Goal: Task Accomplishment & Management: Use online tool/utility

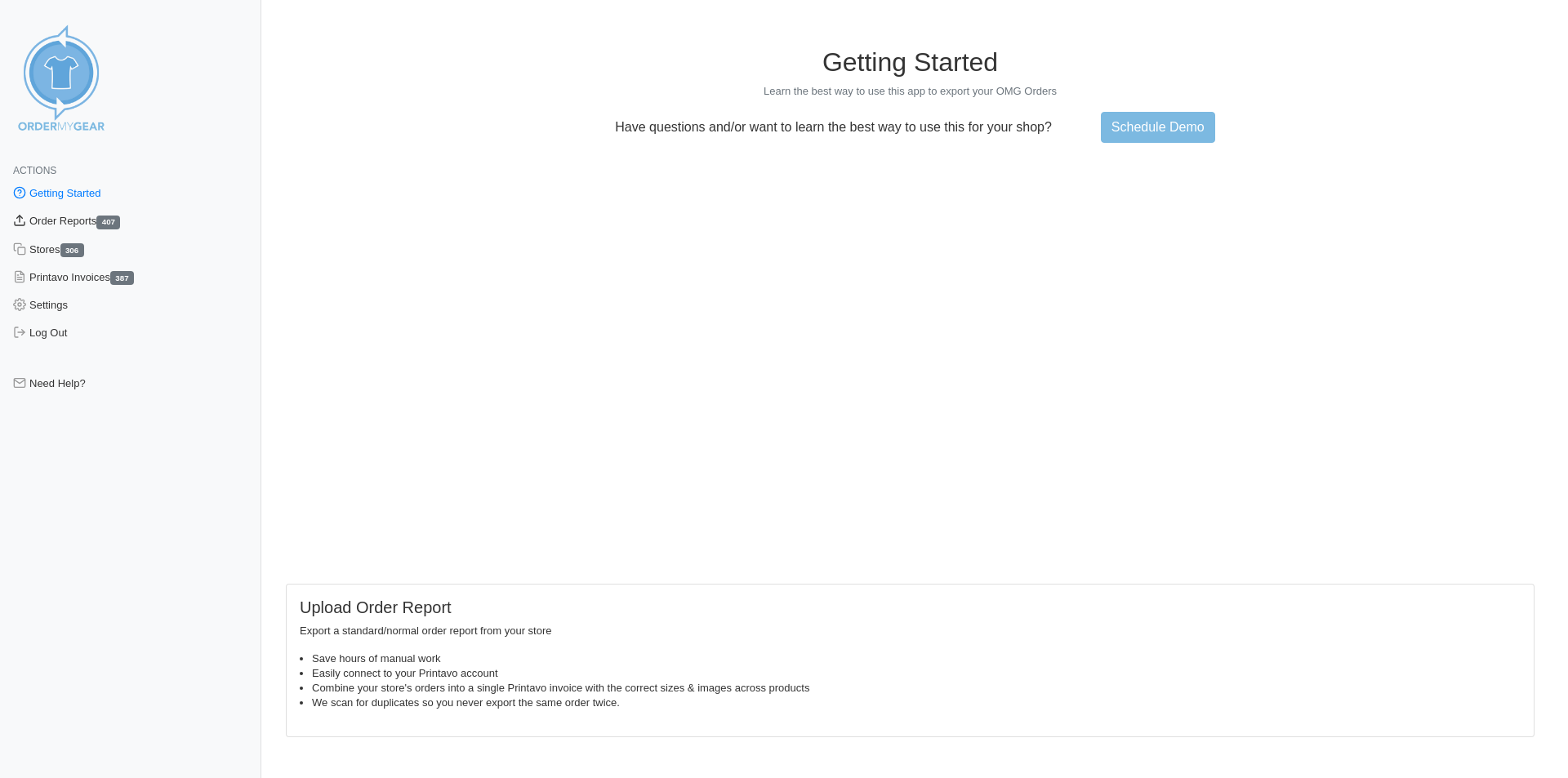
click at [98, 229] on link "Order Reports 407" at bounding box center [130, 221] width 261 height 28
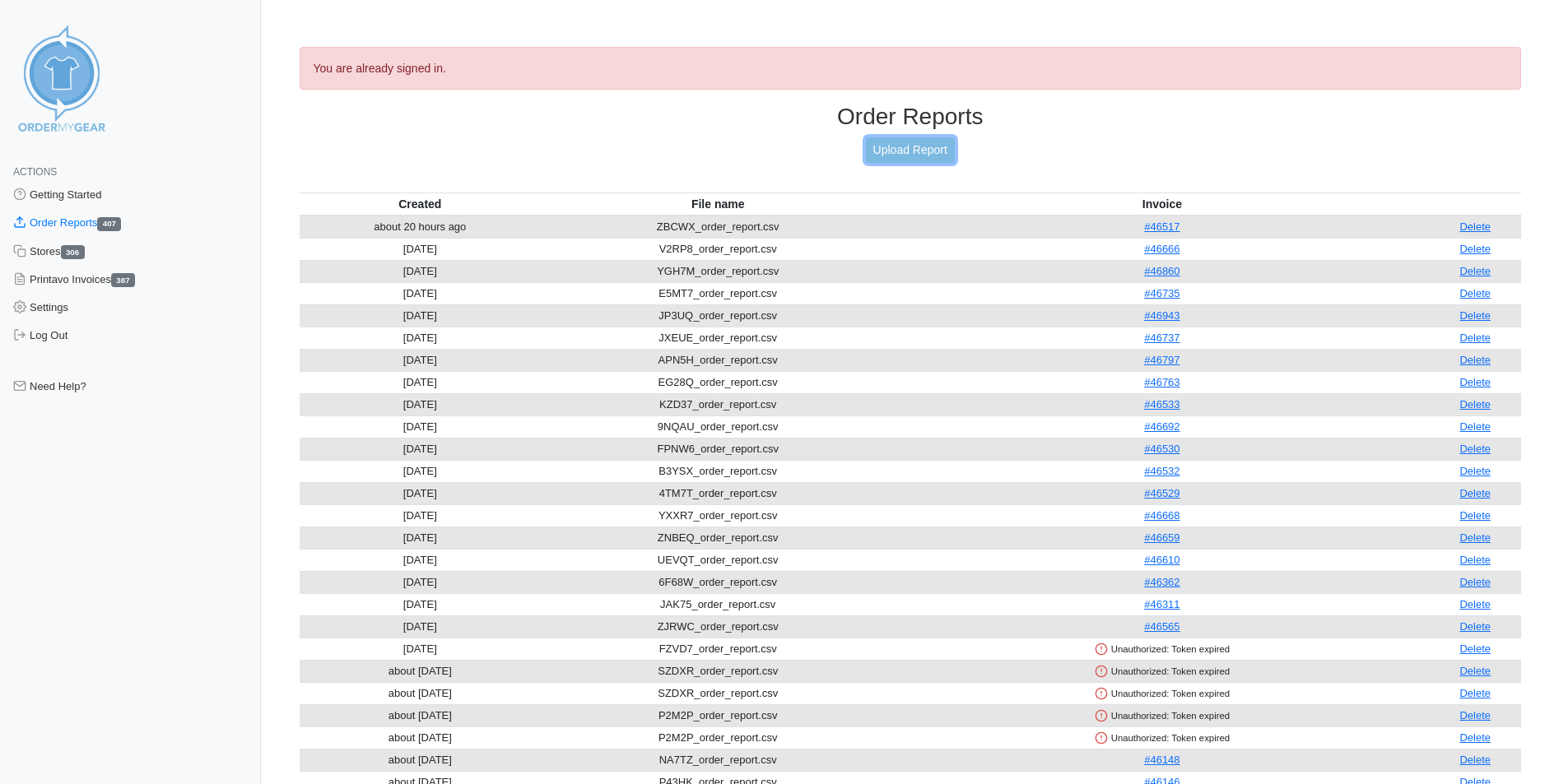
click at [937, 146] on link "Upload Report" at bounding box center [911, 150] width 89 height 25
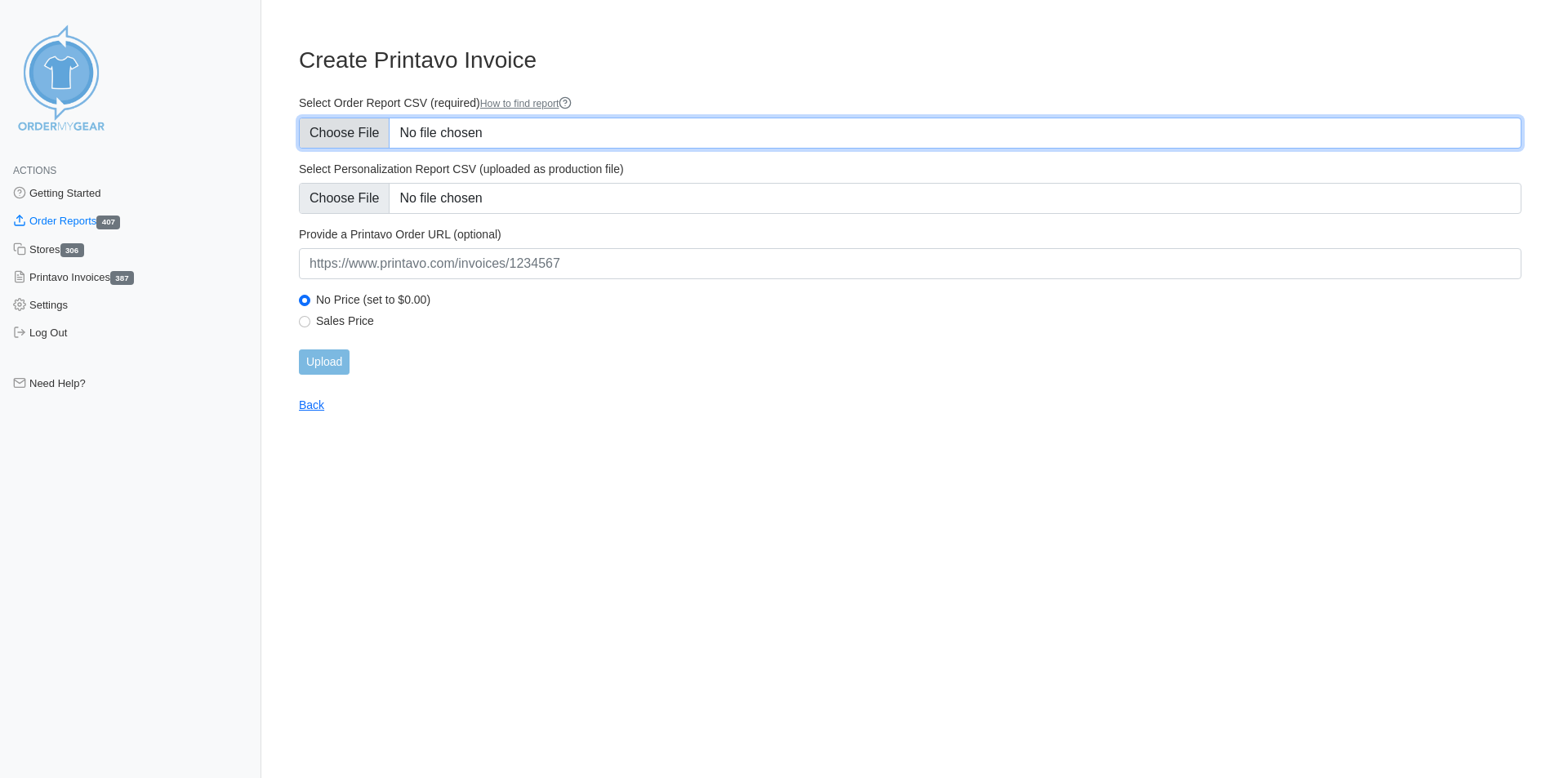
click at [348, 133] on input "Select Order Report CSV (required) How to find report" at bounding box center [910, 133] width 1222 height 31
type input "C:\fakepath\82WHD_order_report.csv"
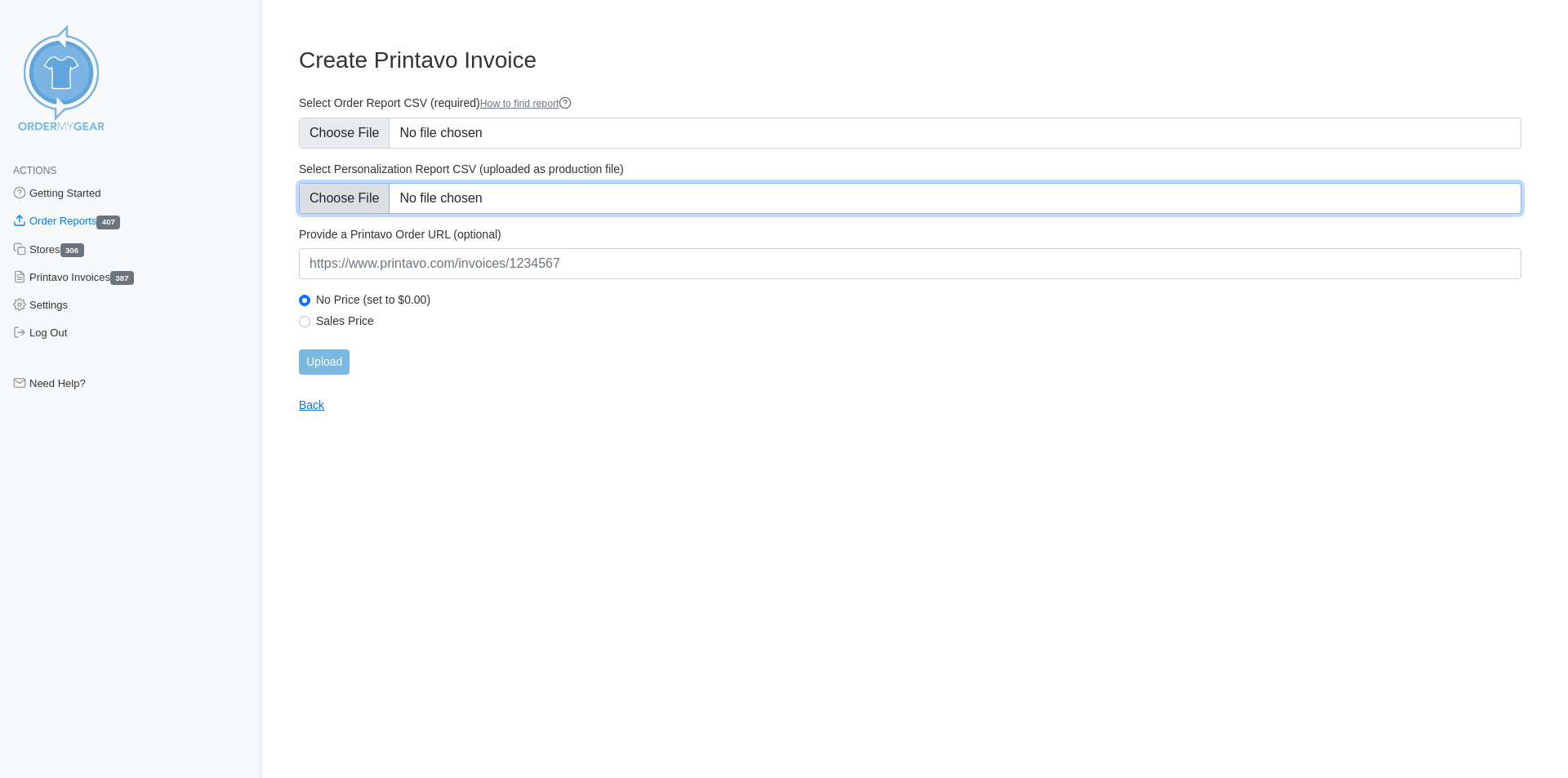
click at [329, 195] on input "Select Personalization Report CSV (uploaded as production file)" at bounding box center [910, 198] width 1222 height 31
type input "C:\fakepath\82WHD_personalization_report.csv"
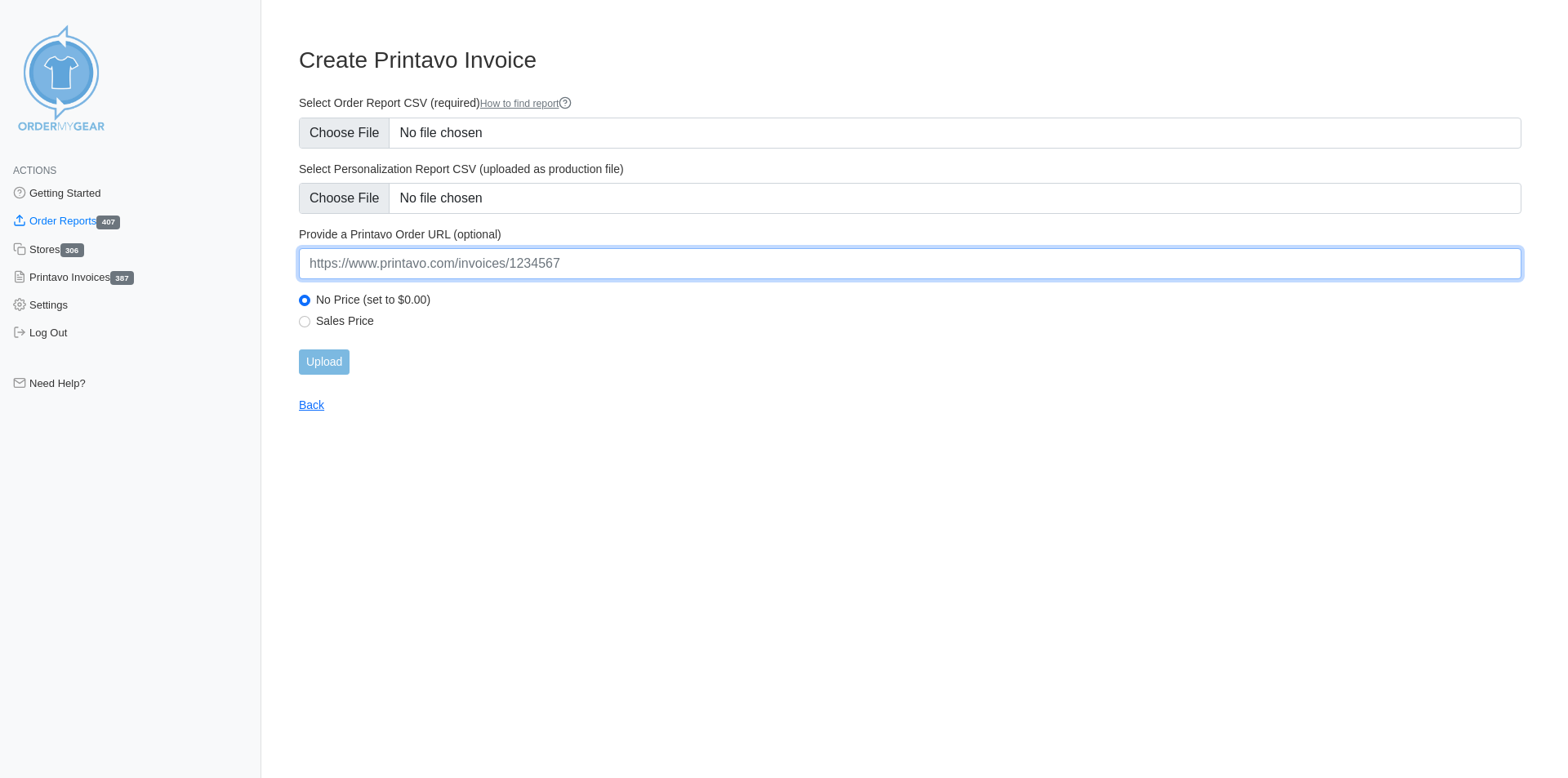
click at [508, 257] on input "url" at bounding box center [910, 264] width 1222 height 31
paste input "https://www.printavo.com/invoices/19834868"
type input "https://www.printavo.com/invoices/19834868"
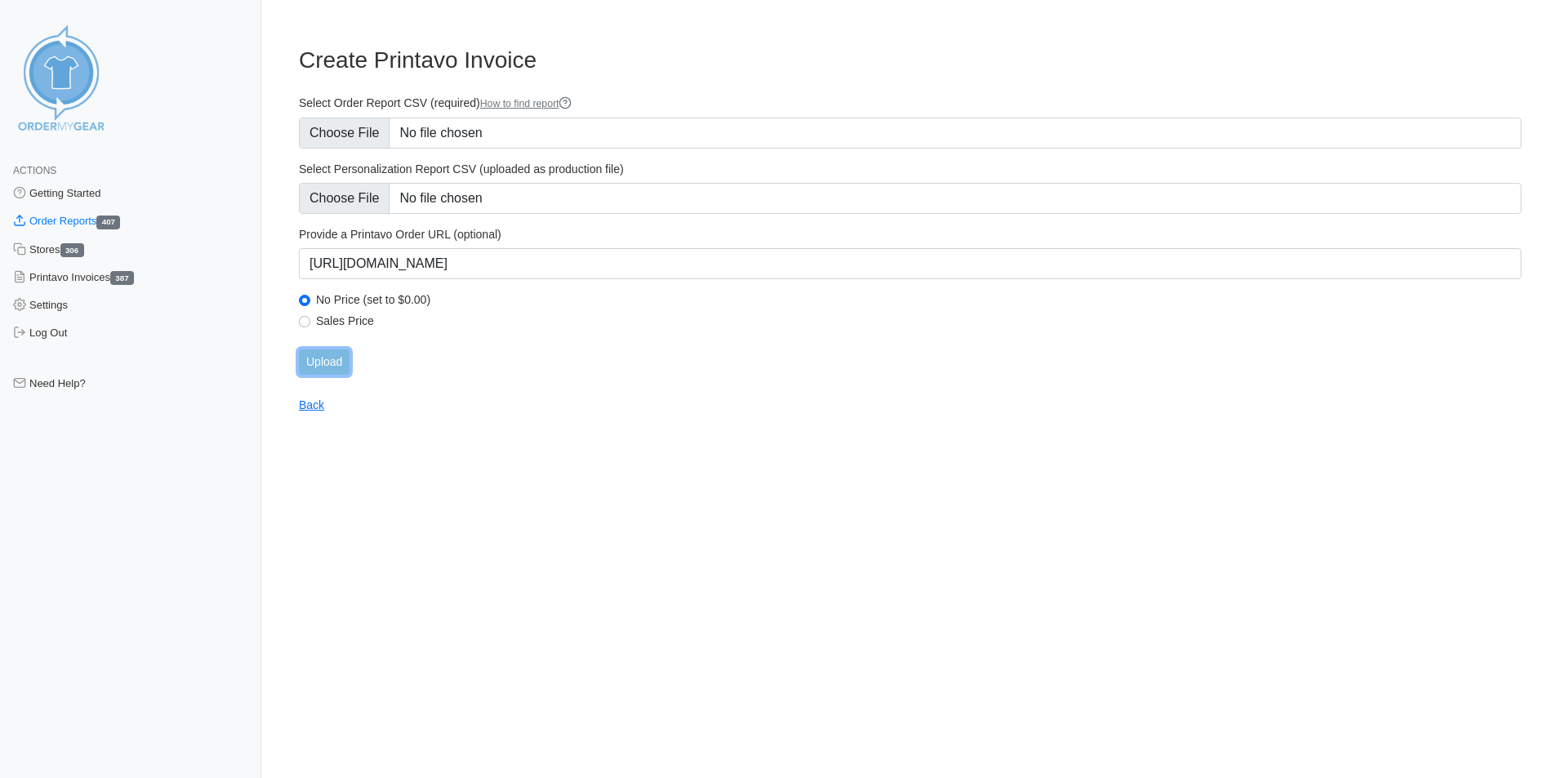
click at [331, 365] on input "Upload" at bounding box center [324, 362] width 51 height 25
